Goal: Information Seeking & Learning: Learn about a topic

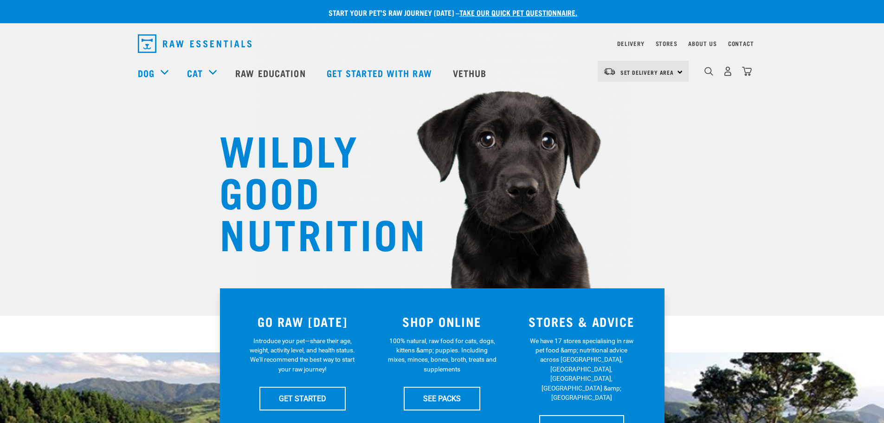
click at [255, 77] on link "Raw Education" at bounding box center [271, 72] width 91 height 37
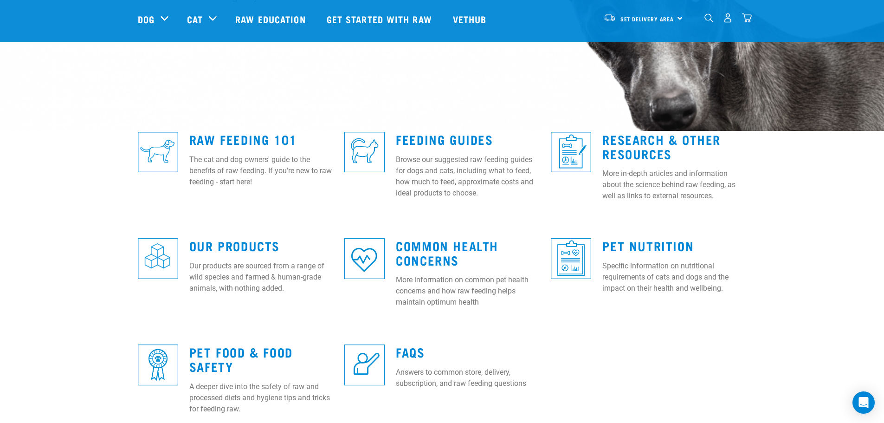
scroll to position [186, 0]
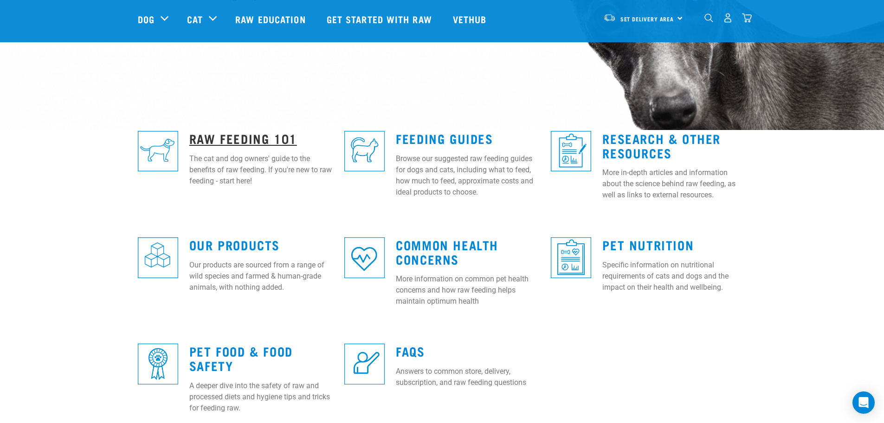
click at [235, 141] on link "Raw Feeding 101" at bounding box center [243, 138] width 108 height 7
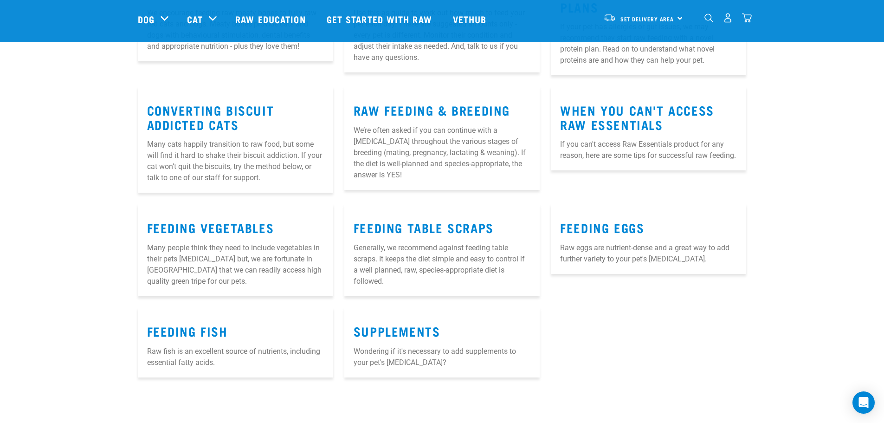
scroll to position [1068, 0]
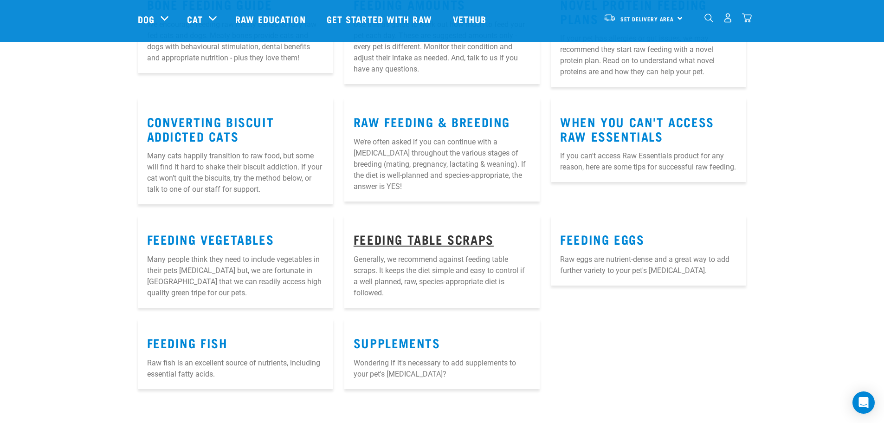
click at [481, 235] on link "Feeding Table Scraps" at bounding box center [424, 238] width 140 height 7
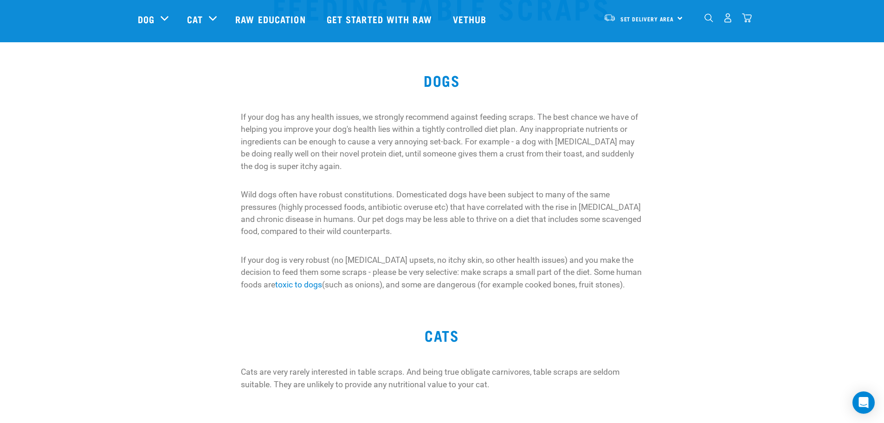
scroll to position [46, 0]
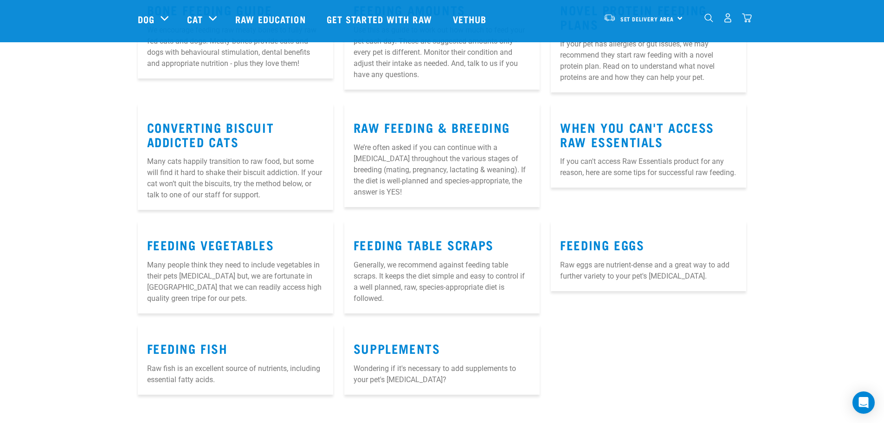
scroll to position [1068, 0]
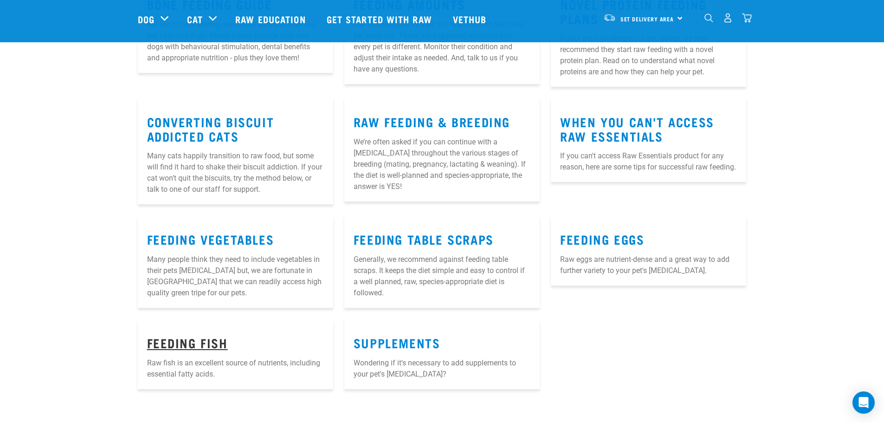
click at [210, 339] on link "FEEDING FISH" at bounding box center [187, 342] width 81 height 7
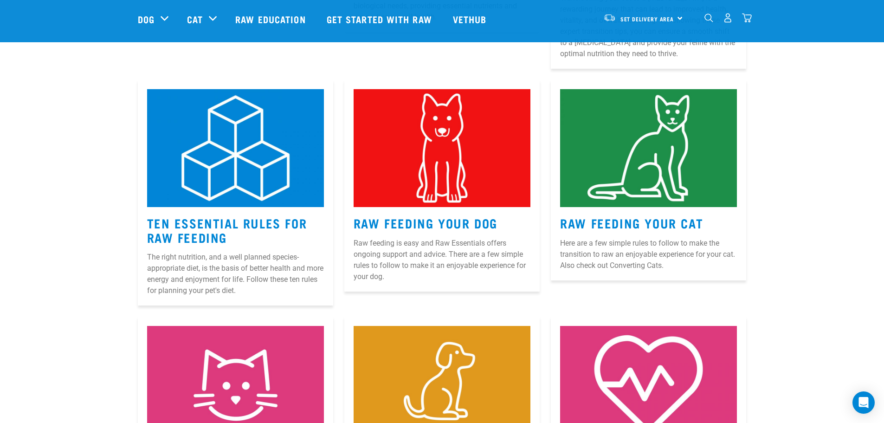
scroll to position [371, 0]
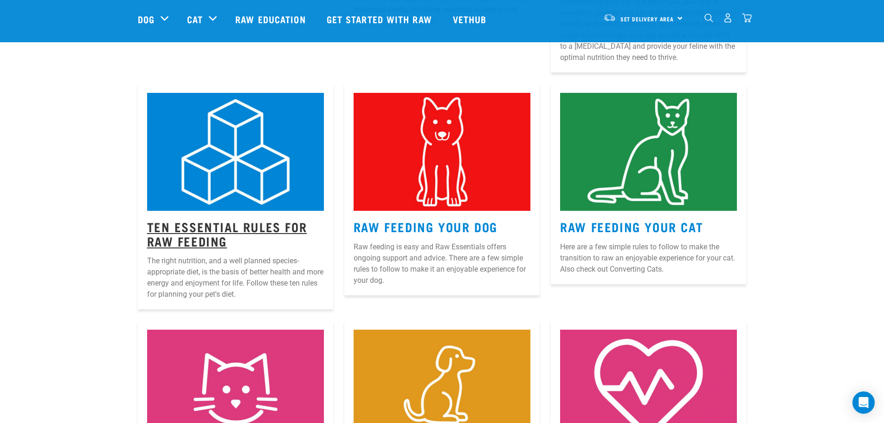
click at [217, 237] on link "Ten Essential Rules for Raw Feeding" at bounding box center [227, 233] width 160 height 21
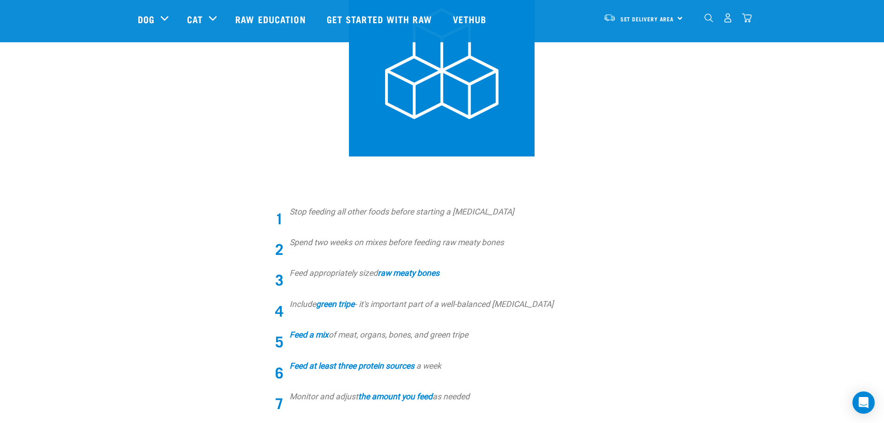
scroll to position [232, 0]
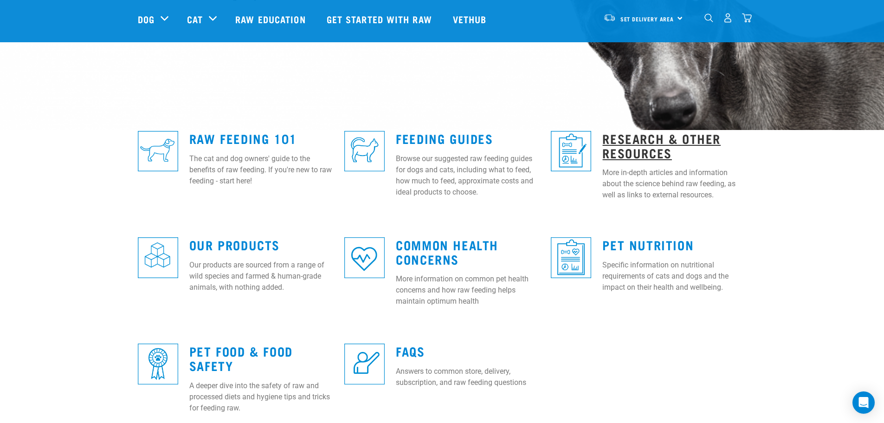
click at [638, 151] on link "Research & Other Resources" at bounding box center [662, 145] width 118 height 21
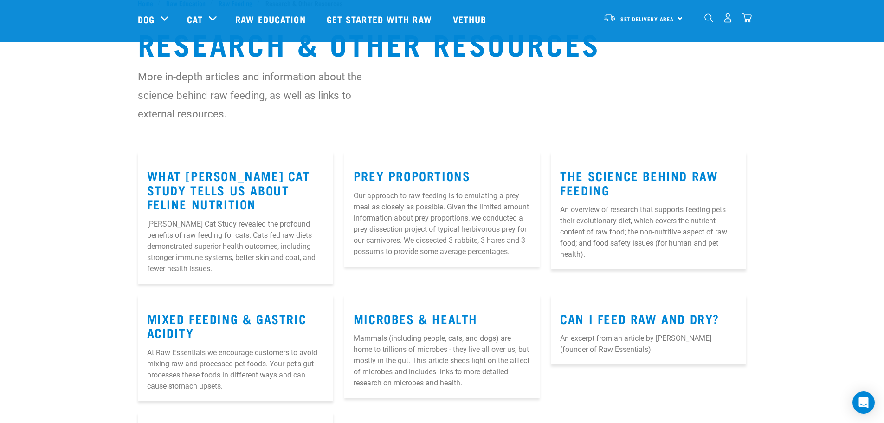
scroll to position [46, 0]
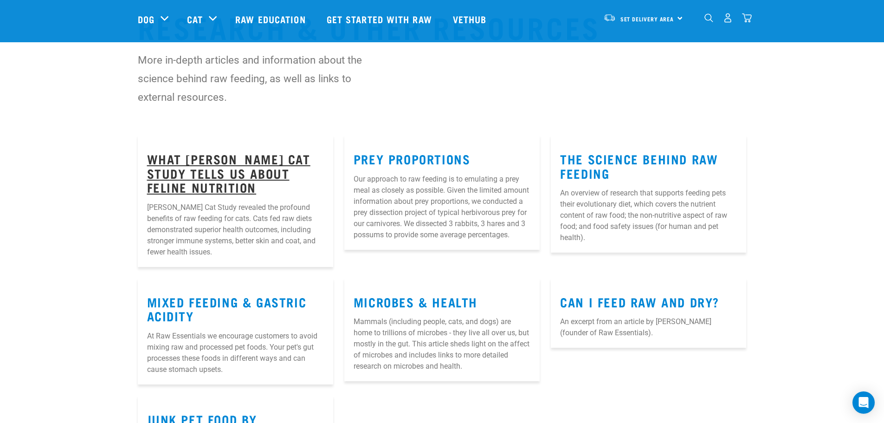
click at [238, 179] on link "What [PERSON_NAME] Cat Study Tells Us About Feline Nutrition" at bounding box center [228, 172] width 163 height 35
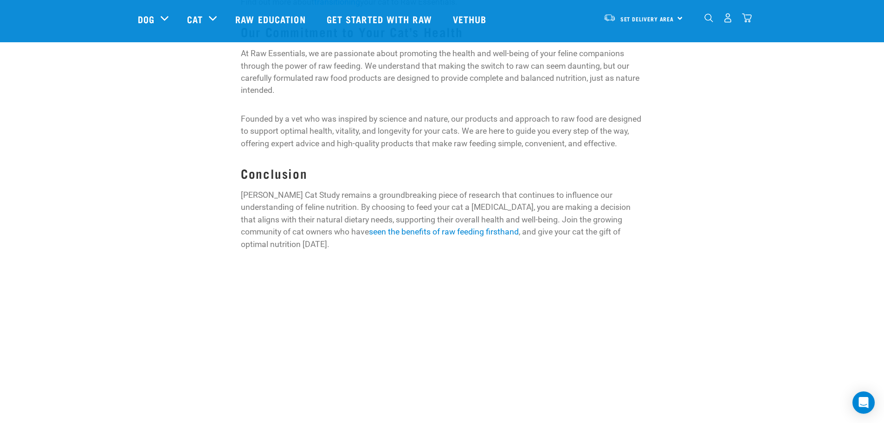
scroll to position [928, 0]
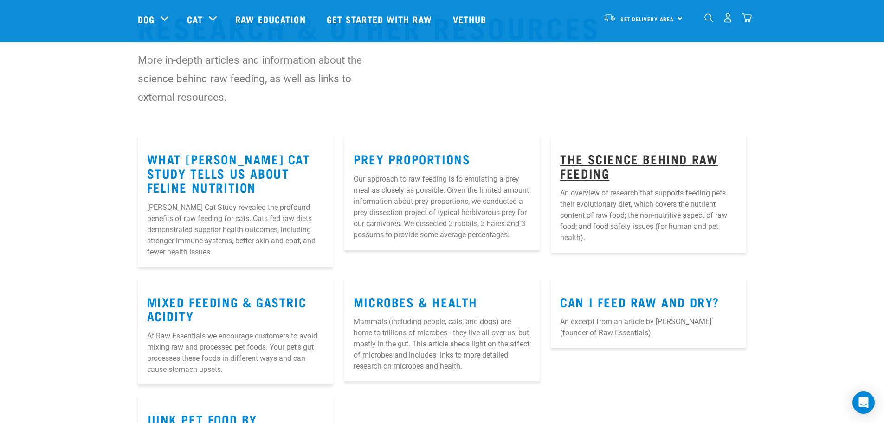
click at [600, 163] on link "The Science Behind Raw Feeding" at bounding box center [639, 165] width 158 height 21
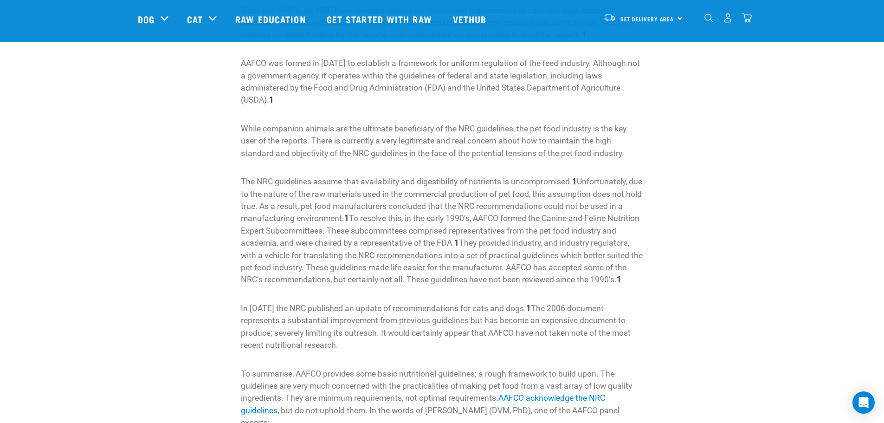
scroll to position [464, 0]
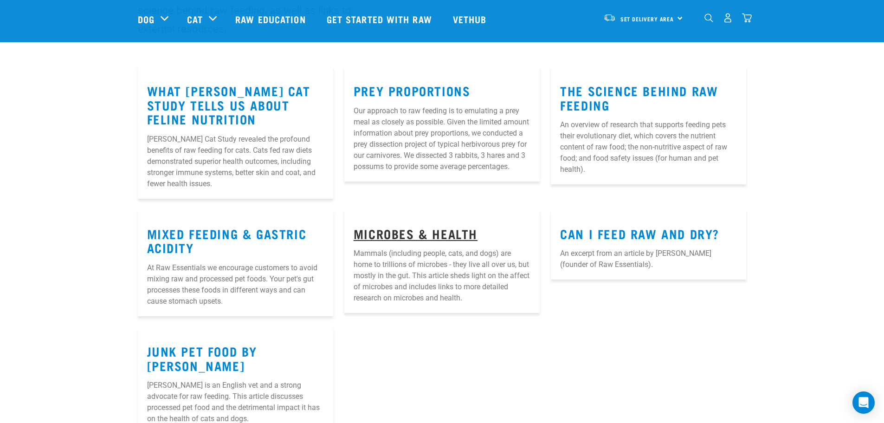
scroll to position [161, 0]
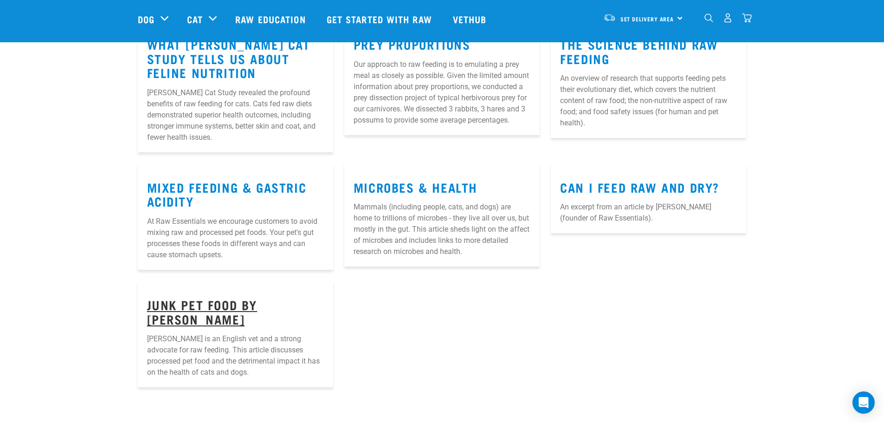
click at [176, 310] on link "Junk Pet Food by [PERSON_NAME]" at bounding box center [202, 311] width 110 height 21
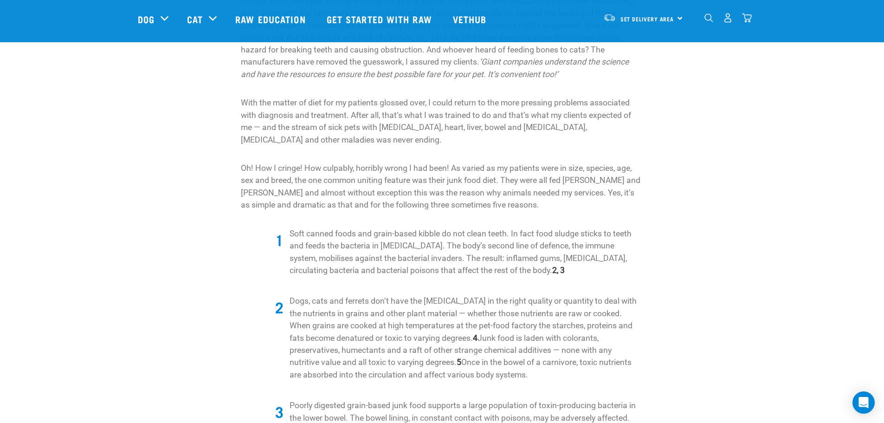
scroll to position [696, 0]
